Goal: Information Seeking & Learning: Learn about a topic

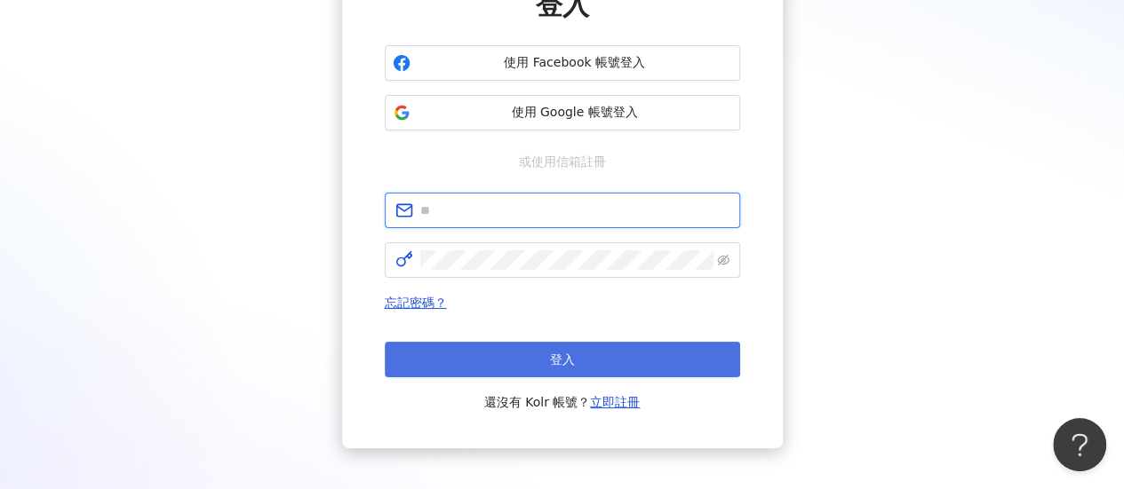
type input "**********"
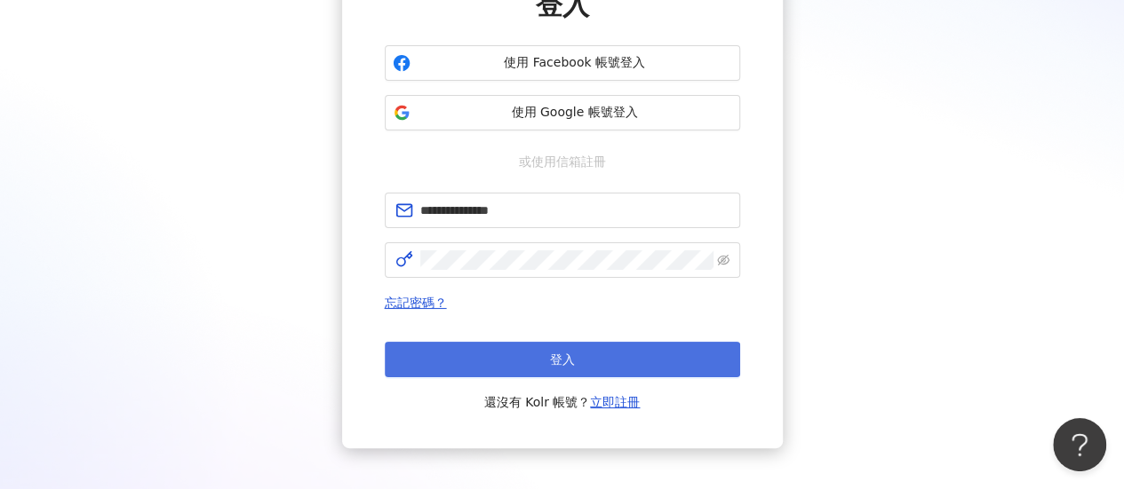
click at [551, 363] on span "登入" at bounding box center [562, 360] width 25 height 14
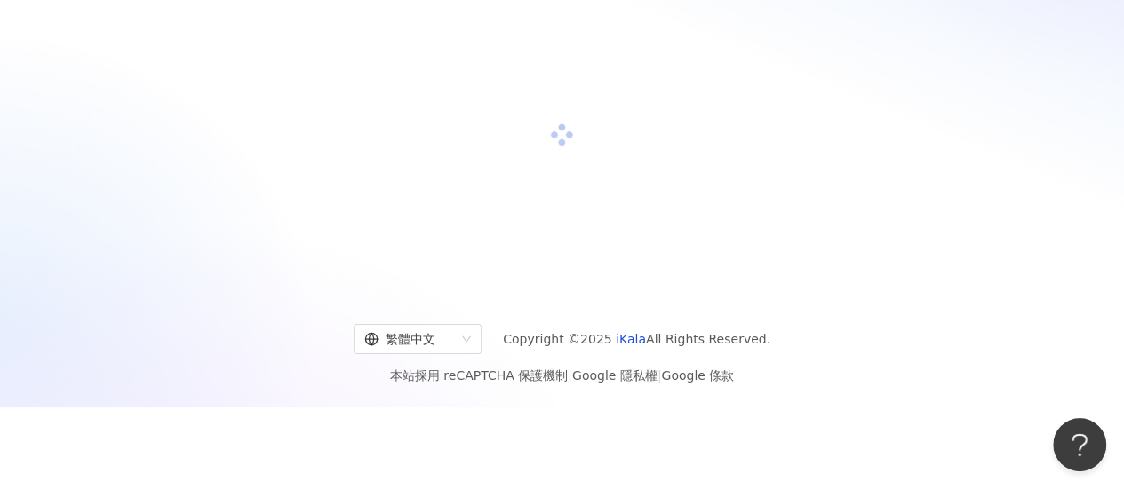
scroll to position [178, 0]
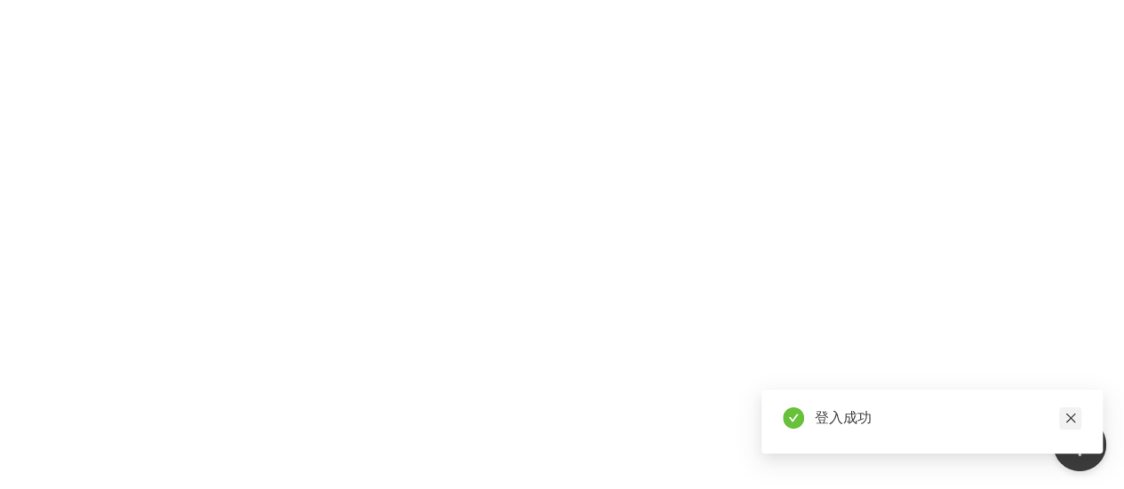
click at [1066, 418] on icon "close" at bounding box center [1070, 418] width 12 height 12
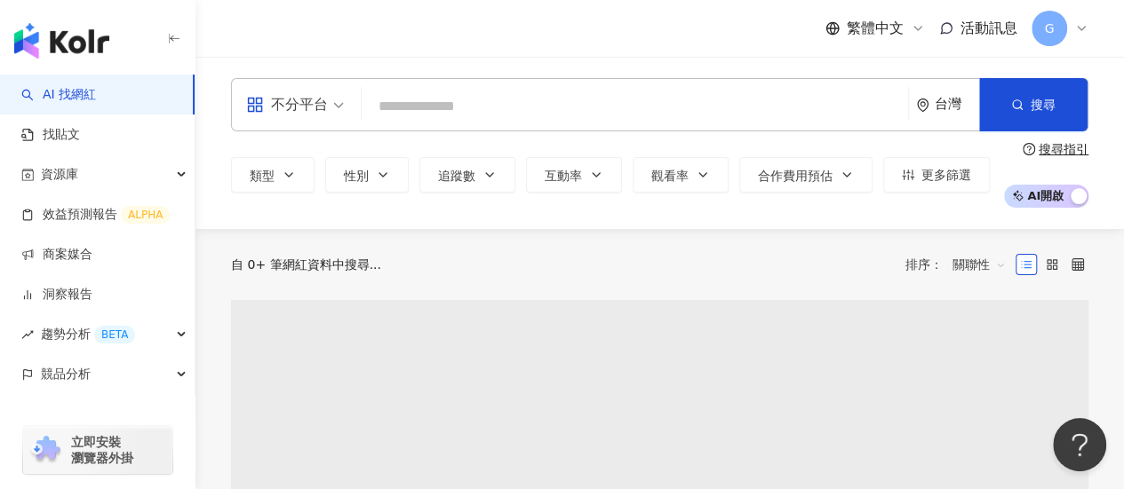
click at [409, 113] on input "search" at bounding box center [635, 107] width 532 height 34
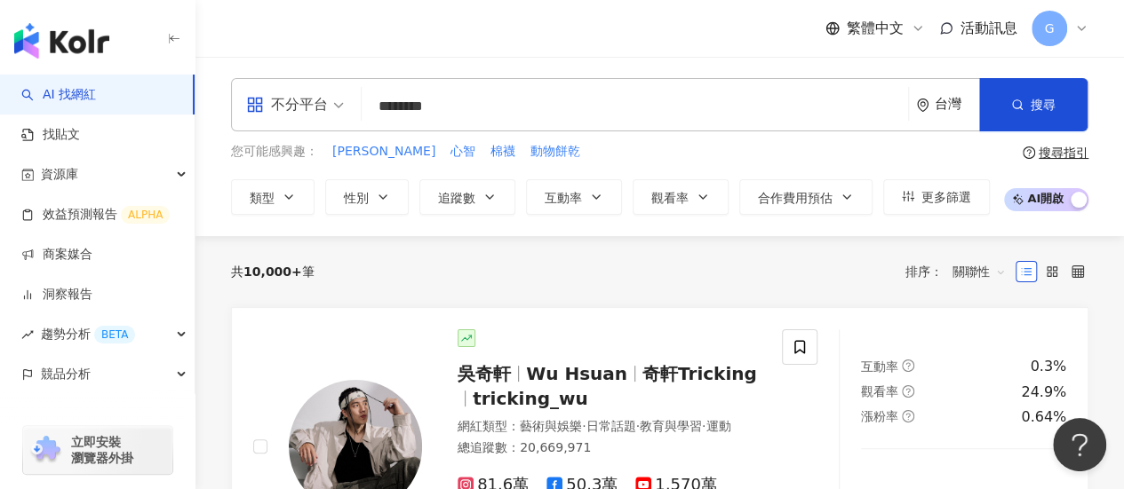
type input "********"
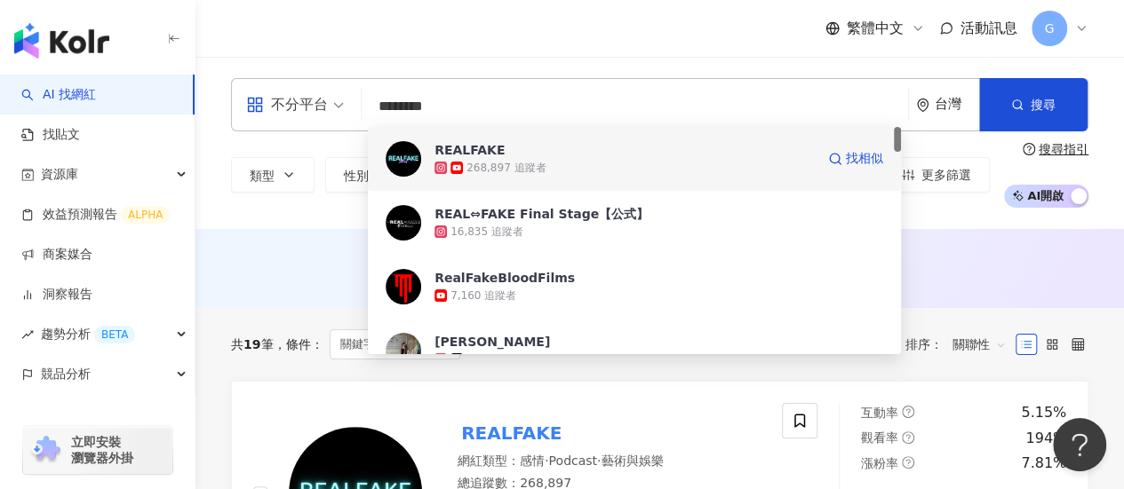
click at [524, 170] on div "268,897 追蹤者" at bounding box center [505, 168] width 79 height 15
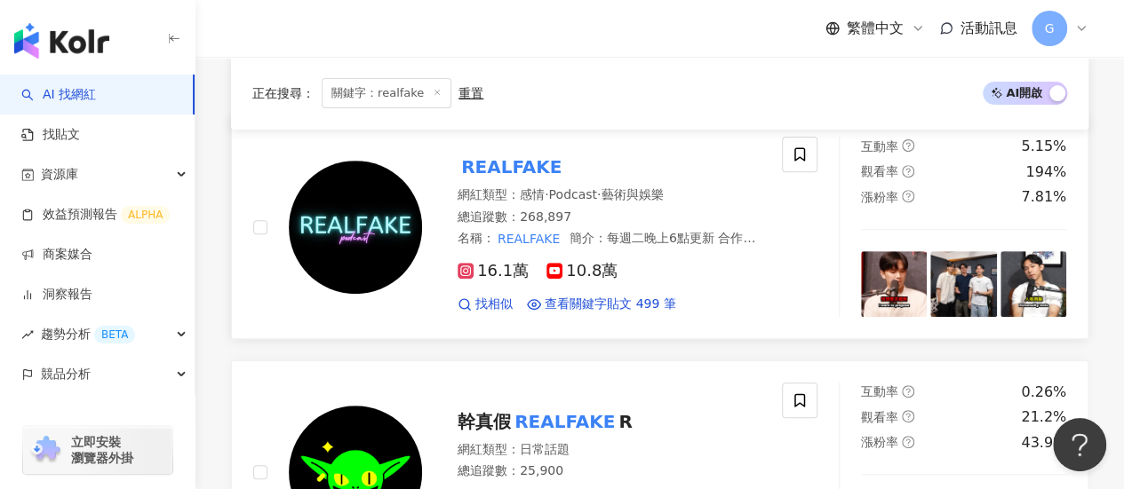
scroll to position [178, 0]
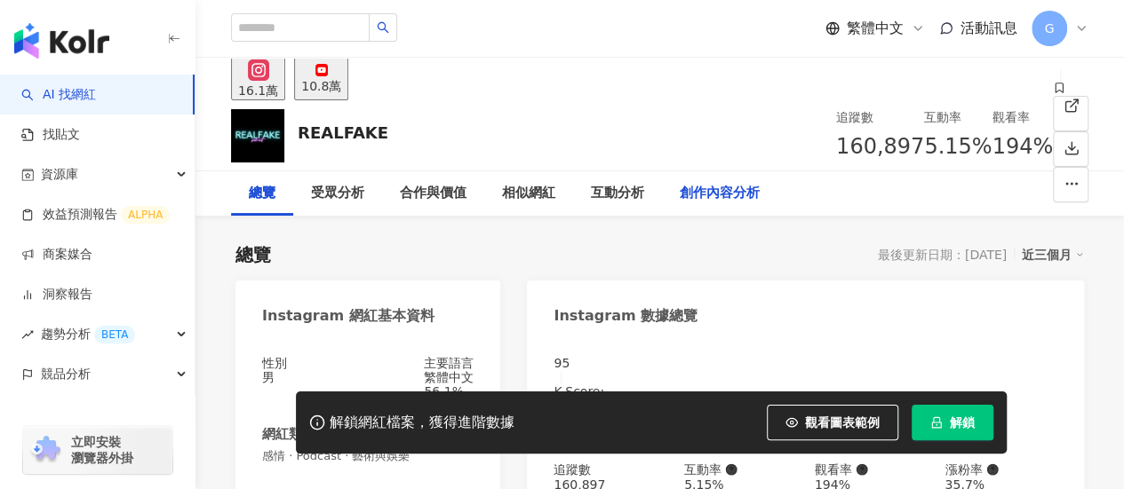
click at [704, 195] on div "創作內容分析" at bounding box center [720, 193] width 80 height 21
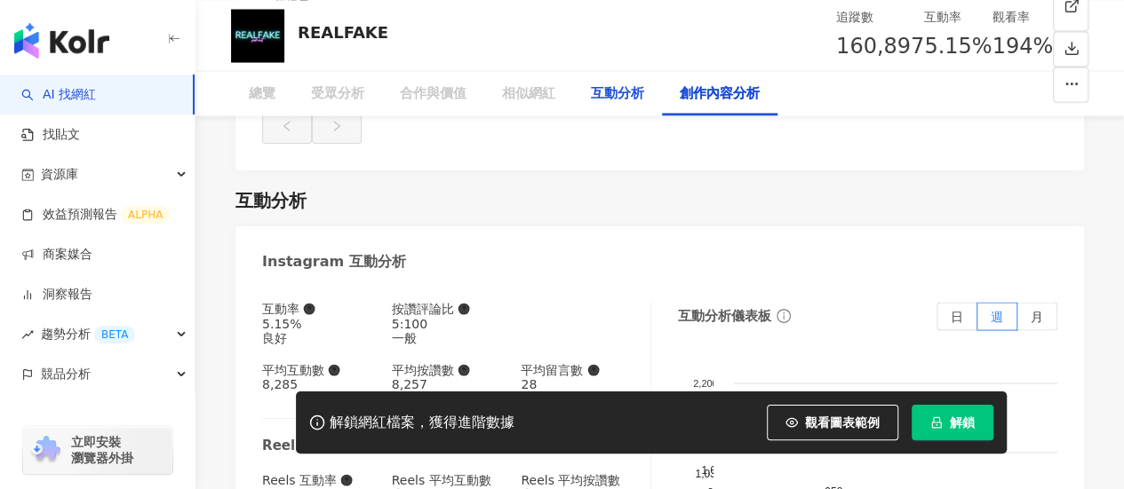
click at [619, 97] on div "互動分析" at bounding box center [617, 93] width 53 height 21
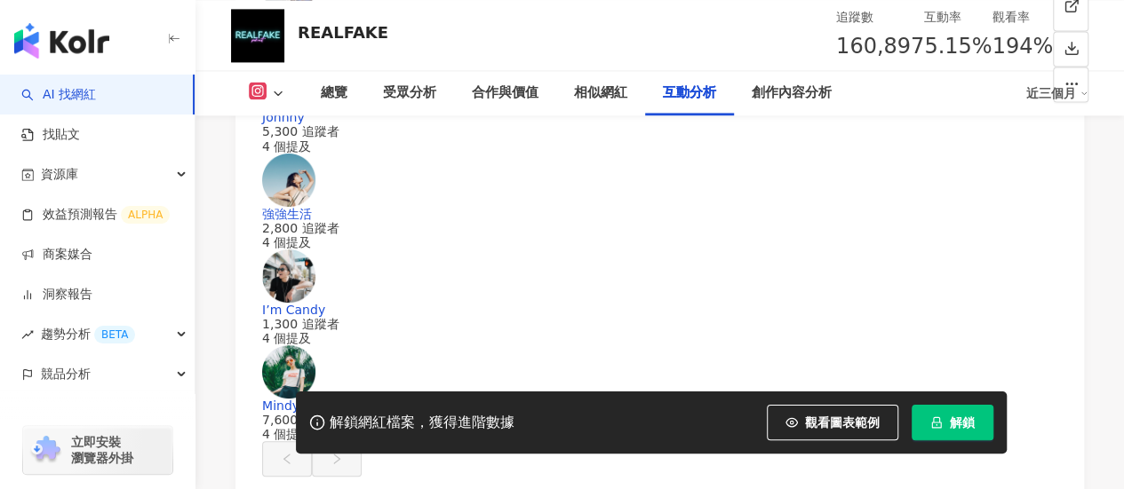
scroll to position [4456, 0]
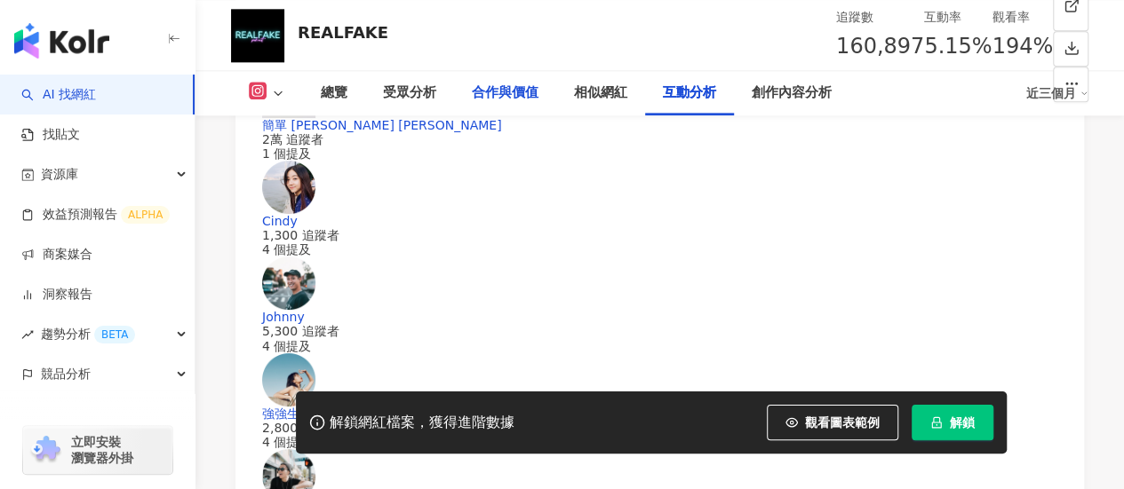
click at [508, 90] on div "合作與價值" at bounding box center [505, 93] width 67 height 21
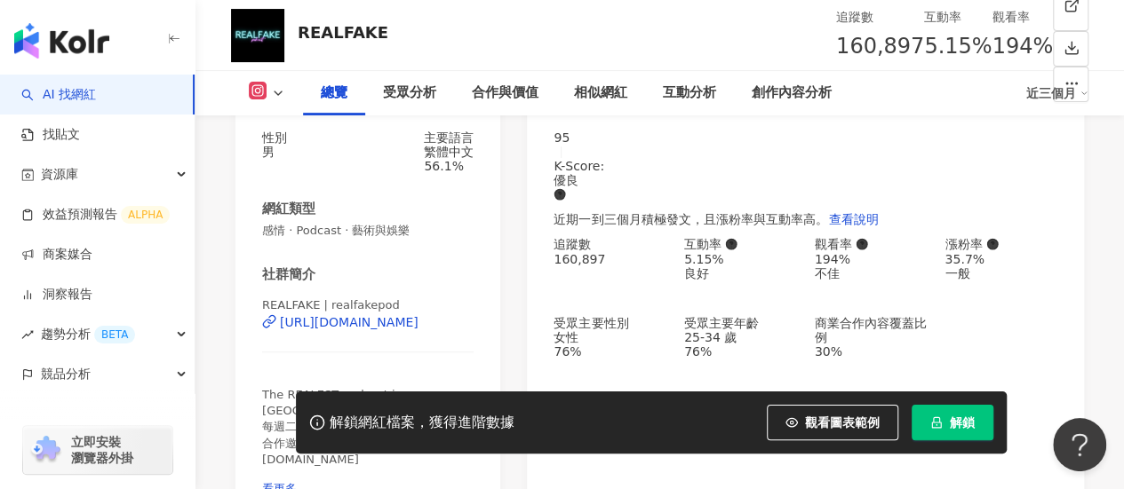
scroll to position [266, 0]
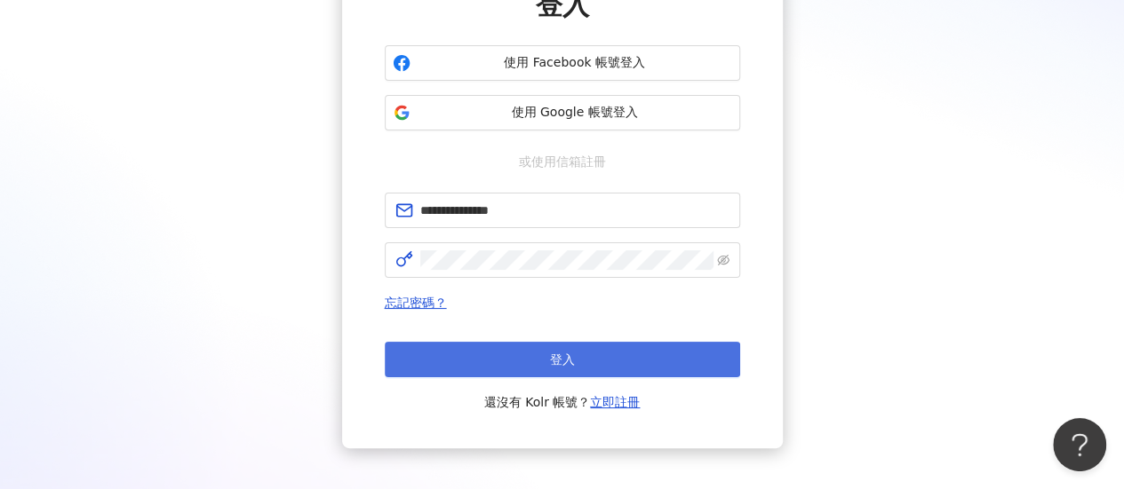
click at [515, 358] on button "登入" at bounding box center [562, 360] width 355 height 36
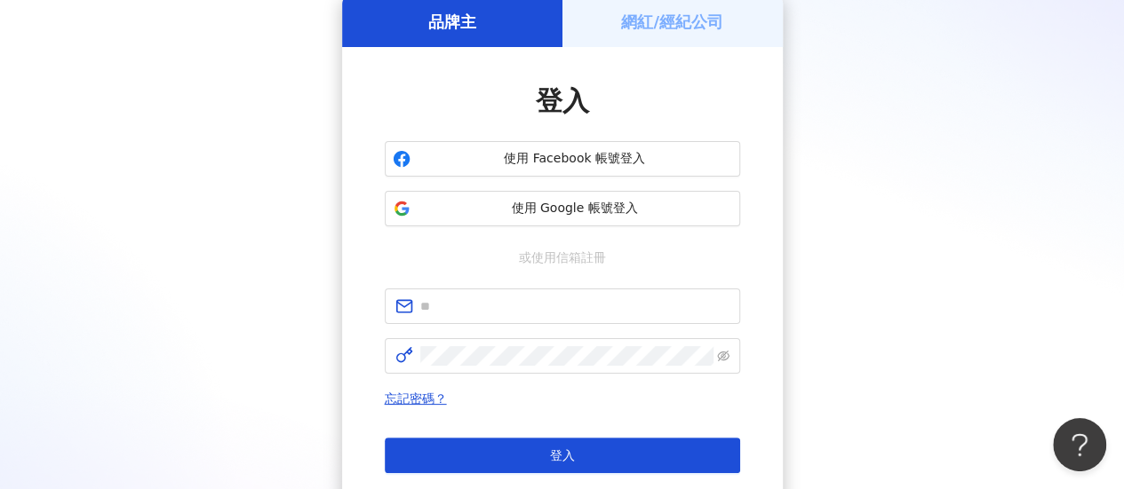
scroll to position [178, 0]
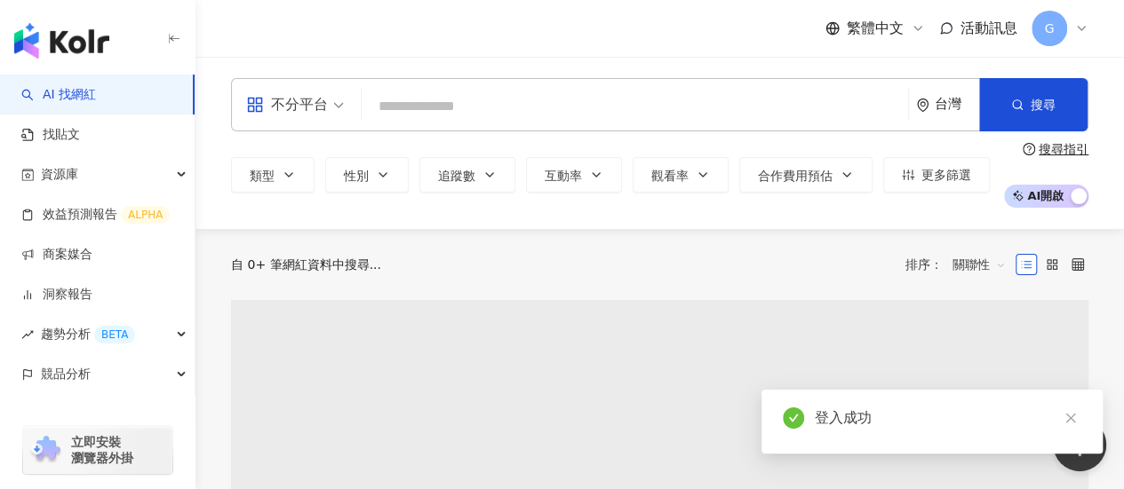
click at [432, 106] on input "search" at bounding box center [635, 107] width 532 height 34
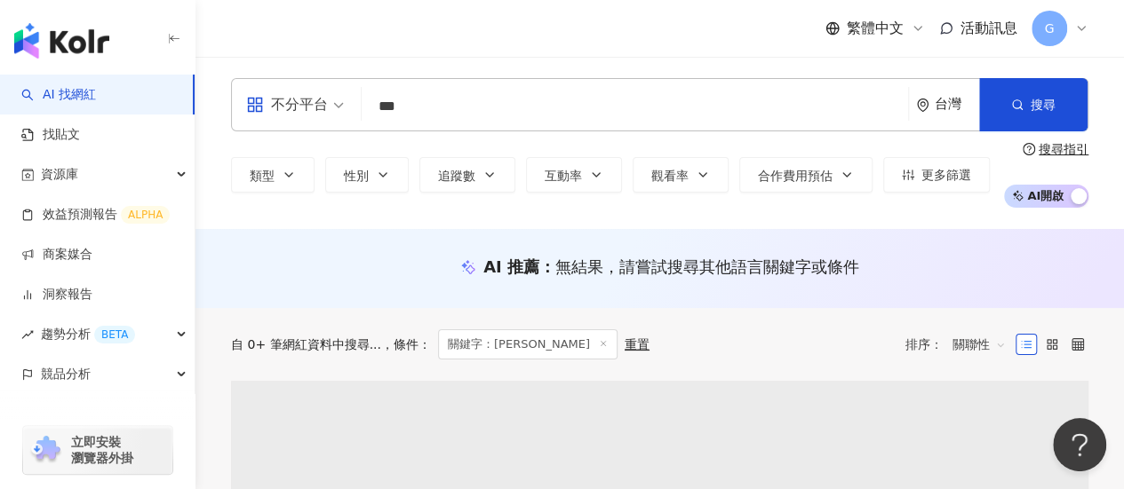
click at [323, 38] on div "繁體中文 活動訊息 G" at bounding box center [659, 28] width 857 height 57
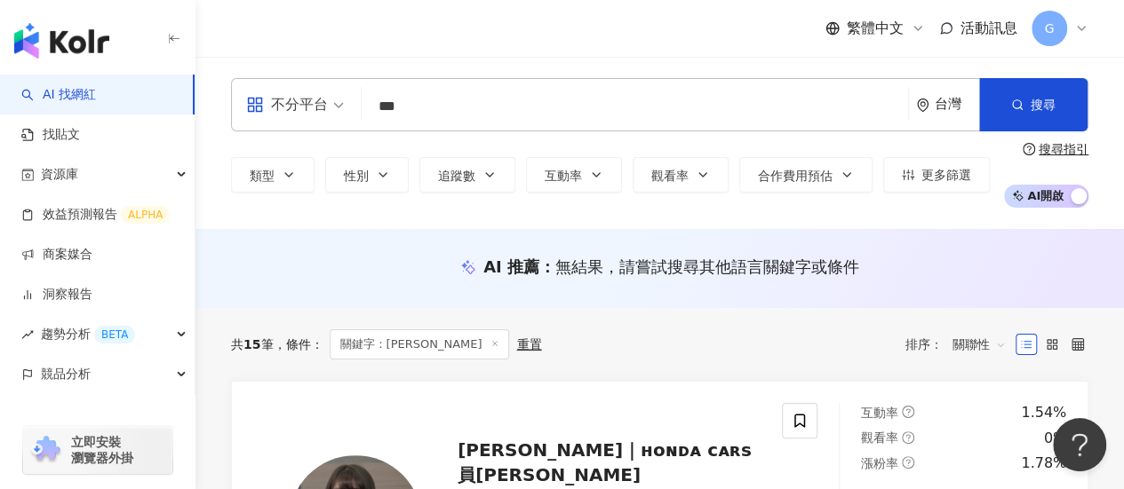
click at [405, 109] on input "***" at bounding box center [635, 107] width 532 height 34
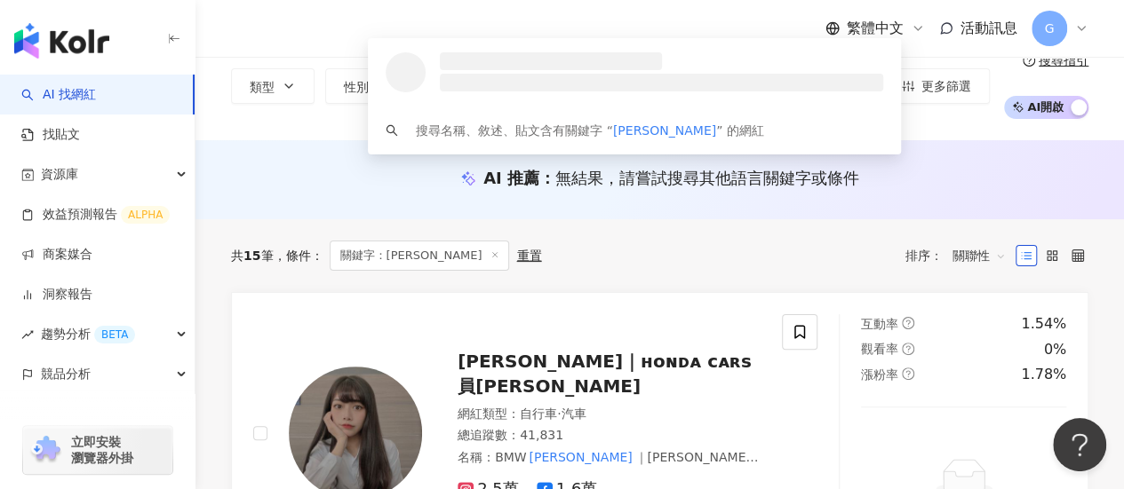
scroll to position [27, 0]
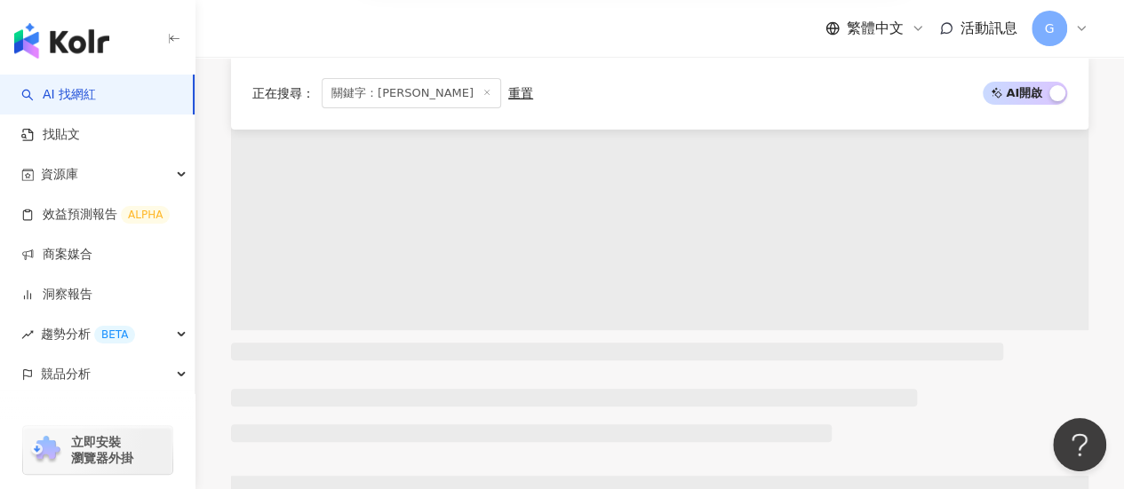
scroll to position [266, 0]
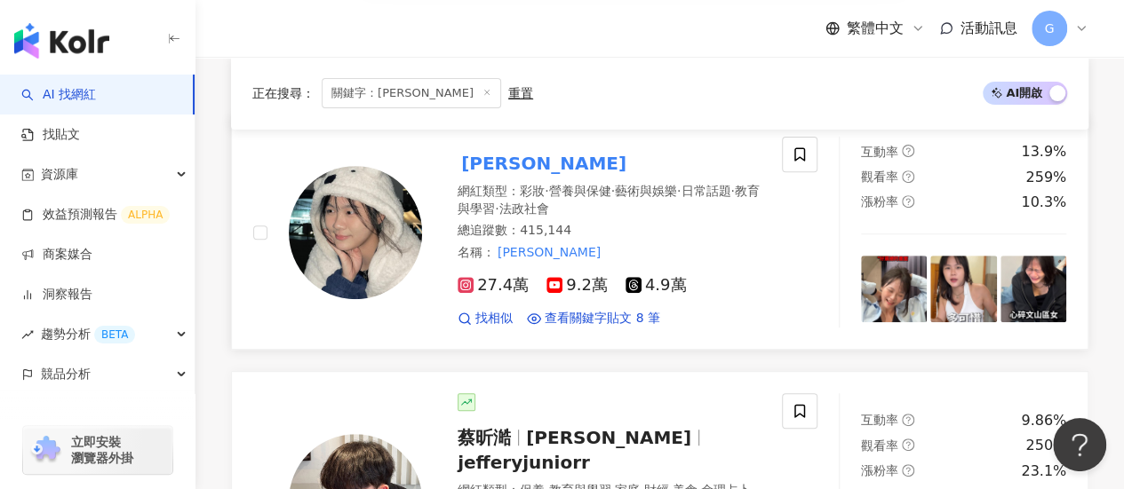
type input "***"
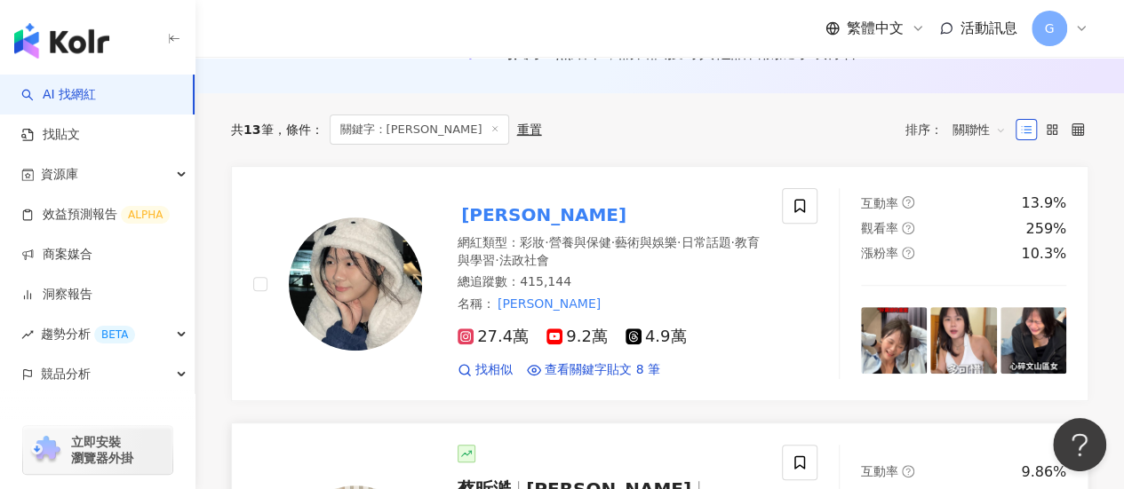
scroll to position [178, 0]
